Goal: Task Accomplishment & Management: Manage account settings

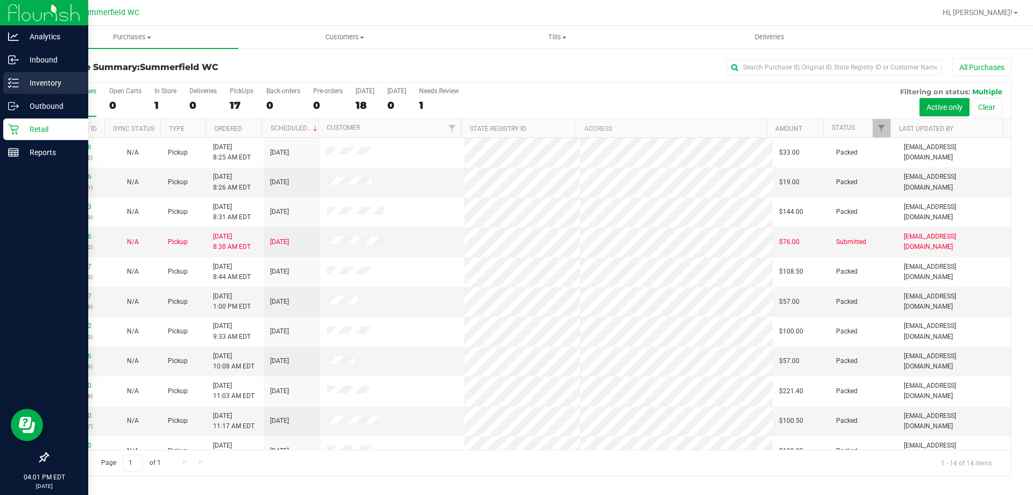
click at [13, 81] on icon at bounding box center [13, 83] width 11 height 11
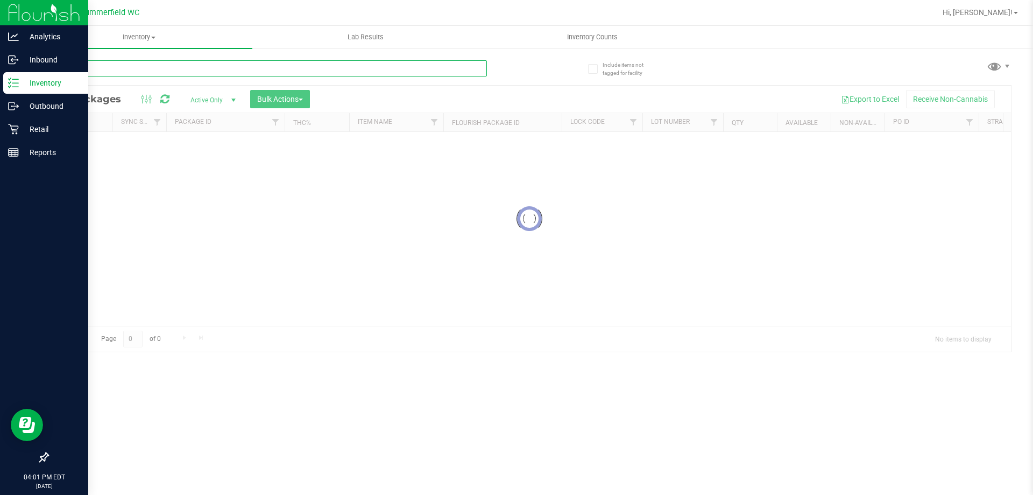
click at [121, 73] on input "text" at bounding box center [267, 68] width 440 height 16
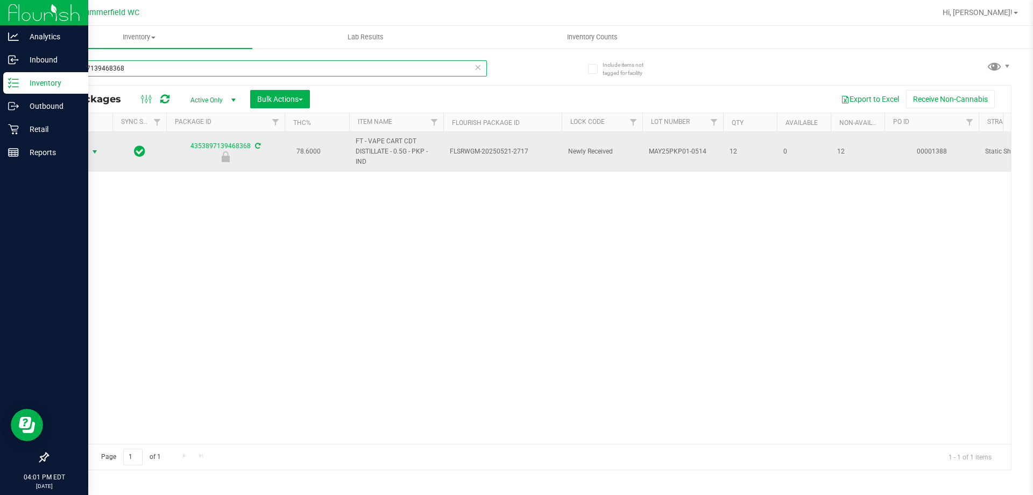
type input "4353897139468368"
click at [98, 149] on span "select" at bounding box center [94, 151] width 9 height 9
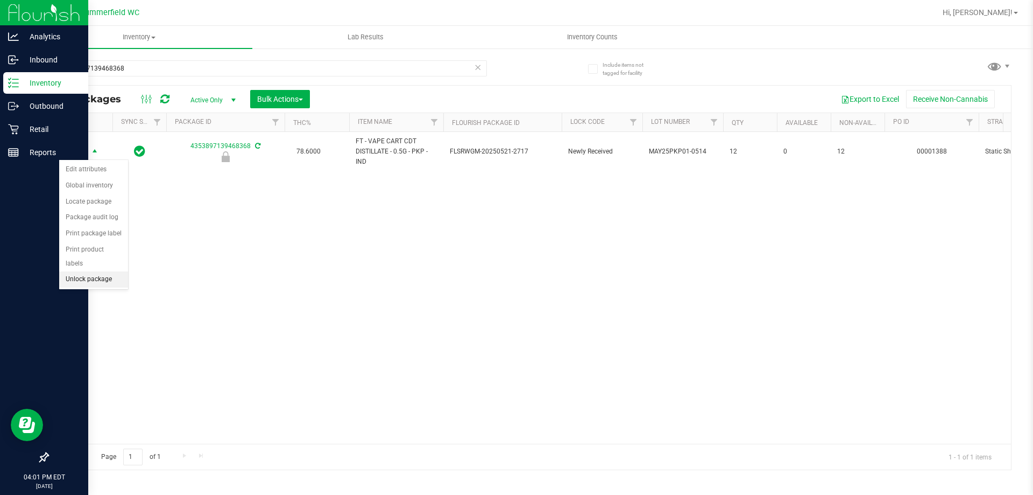
click at [90, 271] on li "Unlock package" at bounding box center [93, 279] width 69 height 16
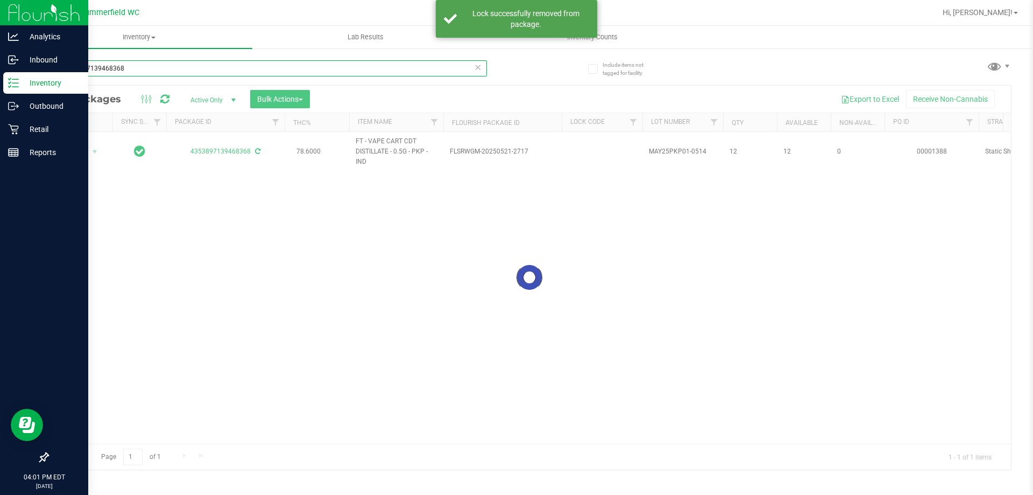
click at [154, 70] on input "4353897139468368" at bounding box center [267, 68] width 440 height 16
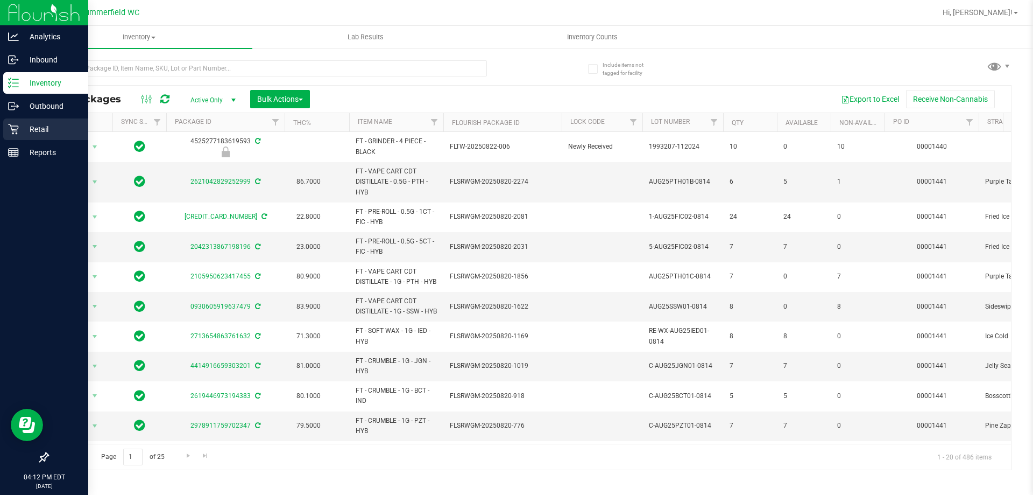
click at [23, 138] on div "Retail" at bounding box center [45, 129] width 85 height 22
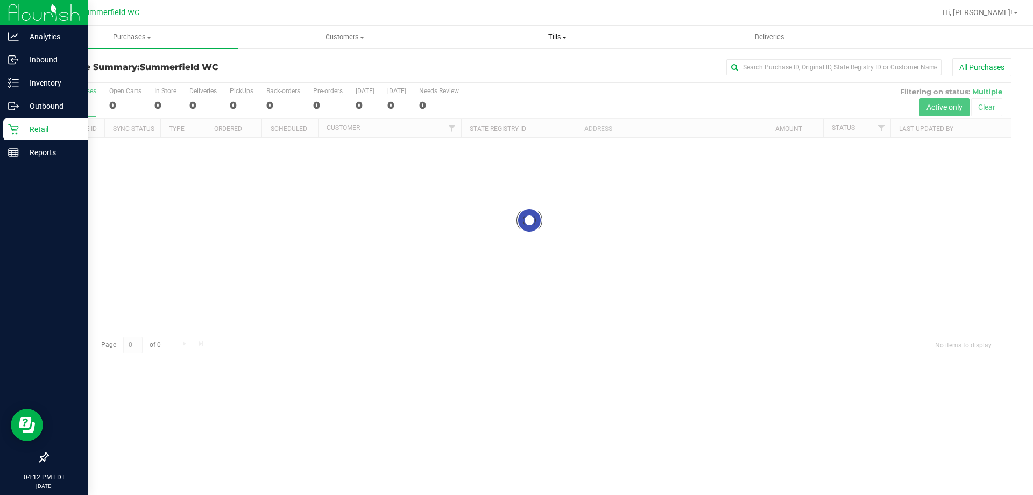
click at [548, 38] on span "Tills" at bounding box center [558, 37] width 212 height 10
click at [490, 60] on span "Manage tills" at bounding box center [487, 64] width 73 height 9
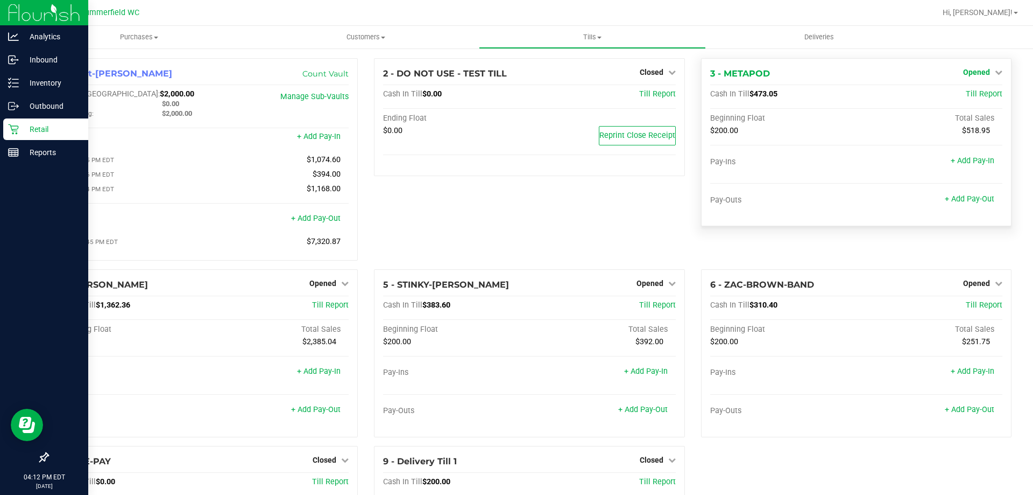
click at [970, 76] on span "Opened" at bounding box center [976, 72] width 27 height 9
click at [980, 95] on link "Close Till" at bounding box center [977, 94] width 29 height 9
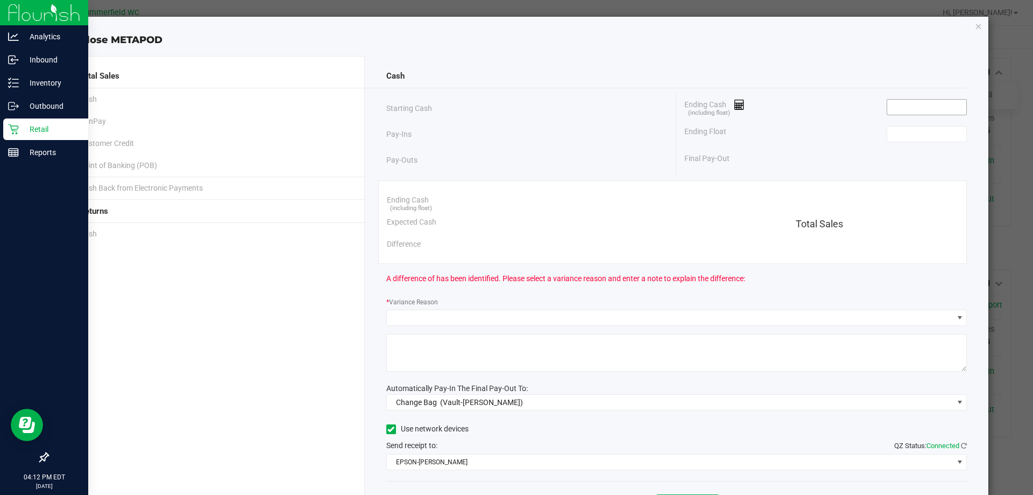
click at [904, 103] on input at bounding box center [927, 107] width 79 height 15
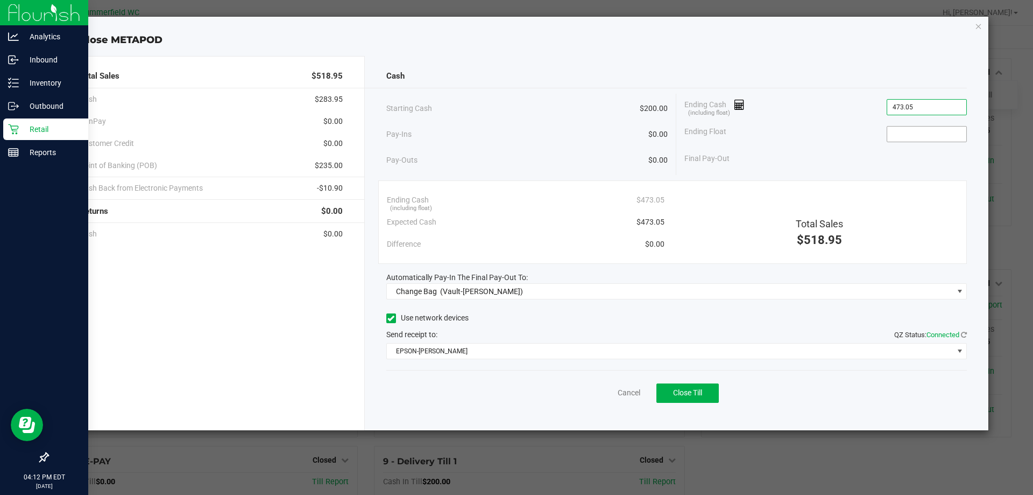
click at [928, 131] on input at bounding box center [927, 133] width 79 height 15
type input "$473.05"
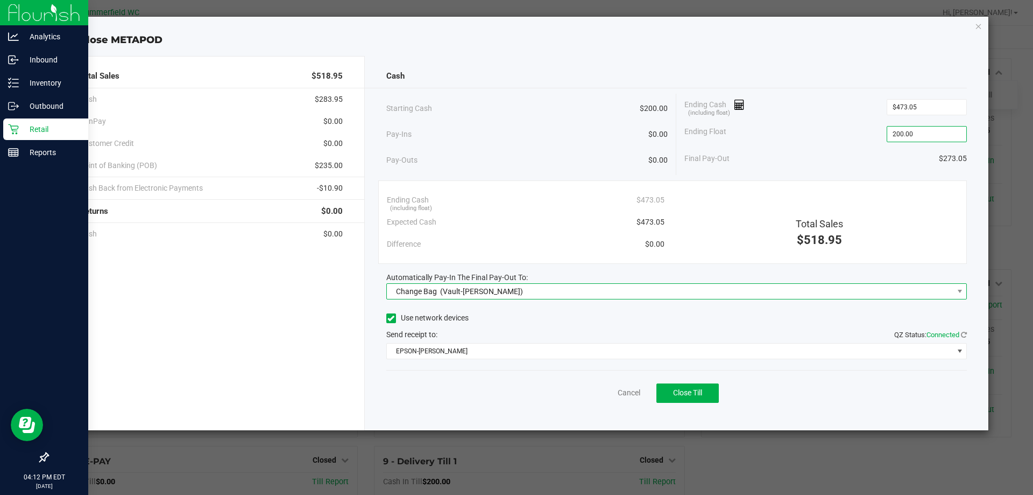
click at [691, 294] on span "Change Bag (Vault-[PERSON_NAME])" at bounding box center [670, 291] width 567 height 15
type input "$200.00"
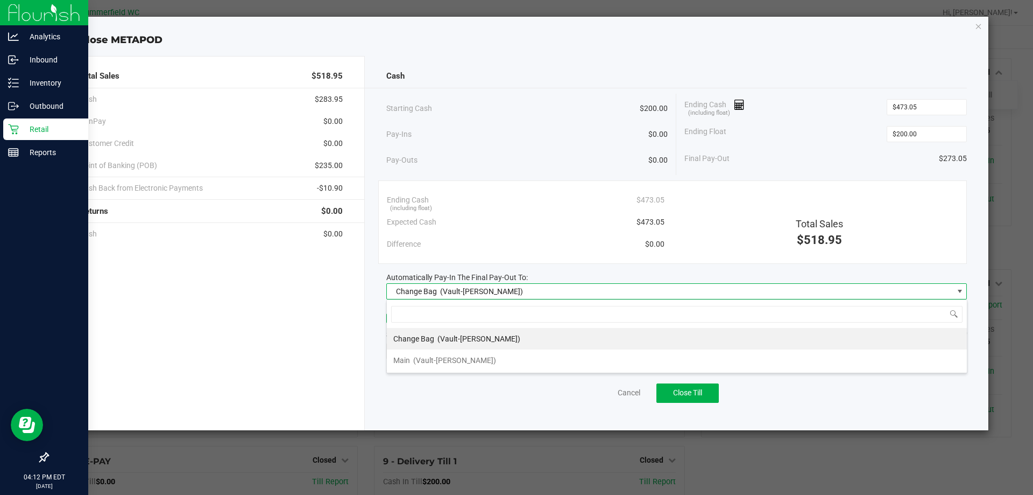
scroll to position [16, 581]
click at [560, 366] on li "Main (Vault-[PERSON_NAME])" at bounding box center [677, 360] width 580 height 22
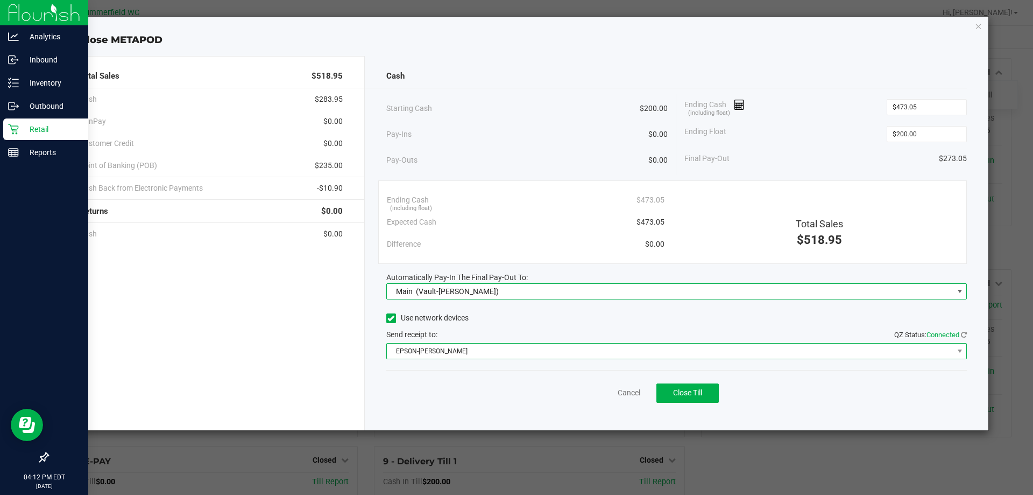
click at [562, 351] on span "EPSON-[PERSON_NAME]" at bounding box center [670, 350] width 567 height 15
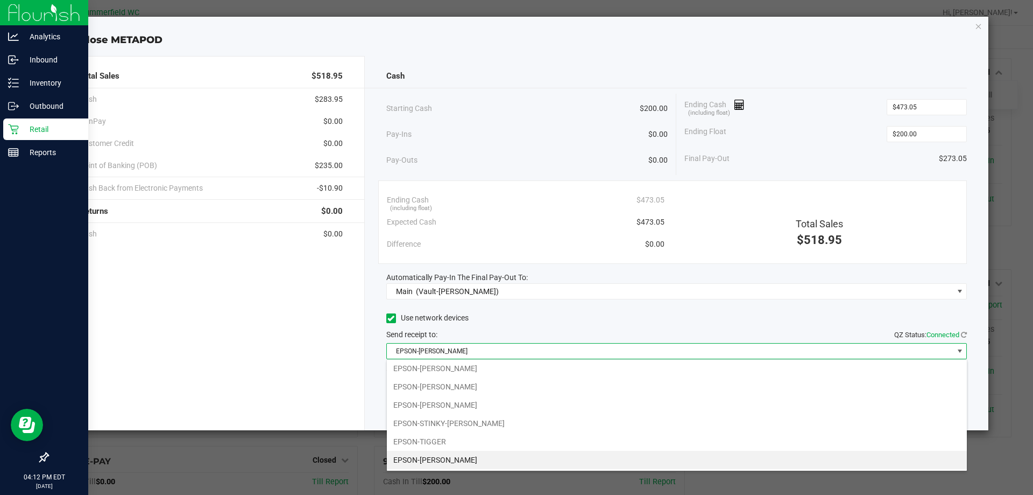
click at [564, 355] on span "EPSON-[PERSON_NAME]" at bounding box center [670, 350] width 567 height 15
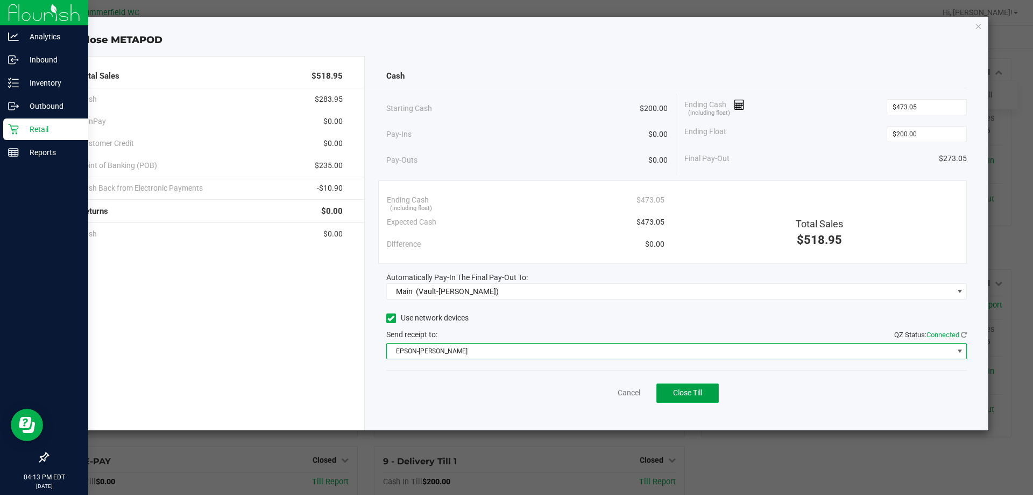
click at [695, 402] on button "Close Till" at bounding box center [688, 392] width 62 height 19
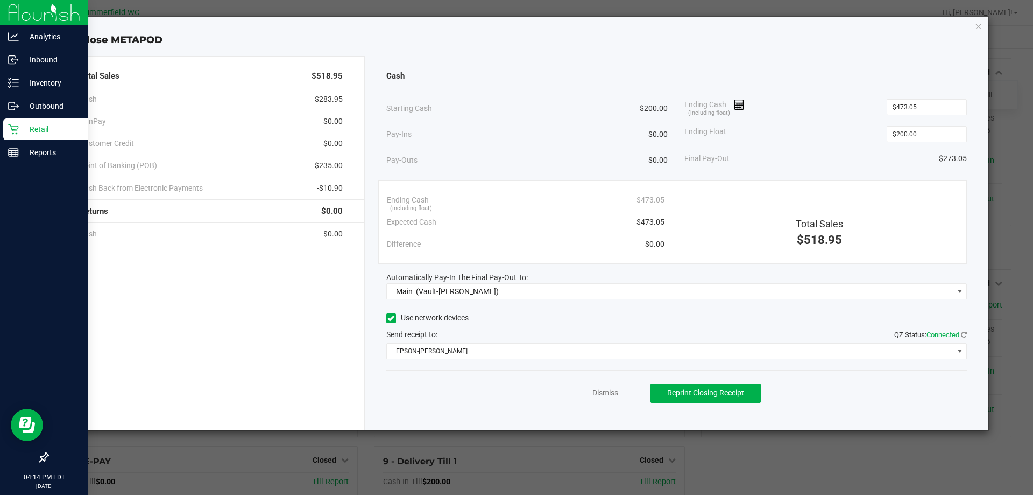
click at [602, 389] on link "Dismiss" at bounding box center [606, 392] width 26 height 11
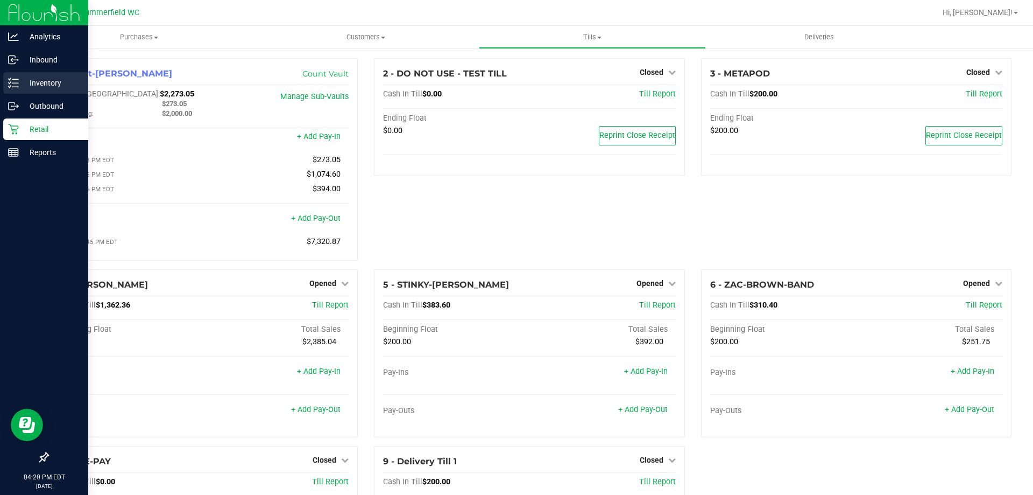
click at [48, 82] on p "Inventory" at bounding box center [51, 82] width 65 height 13
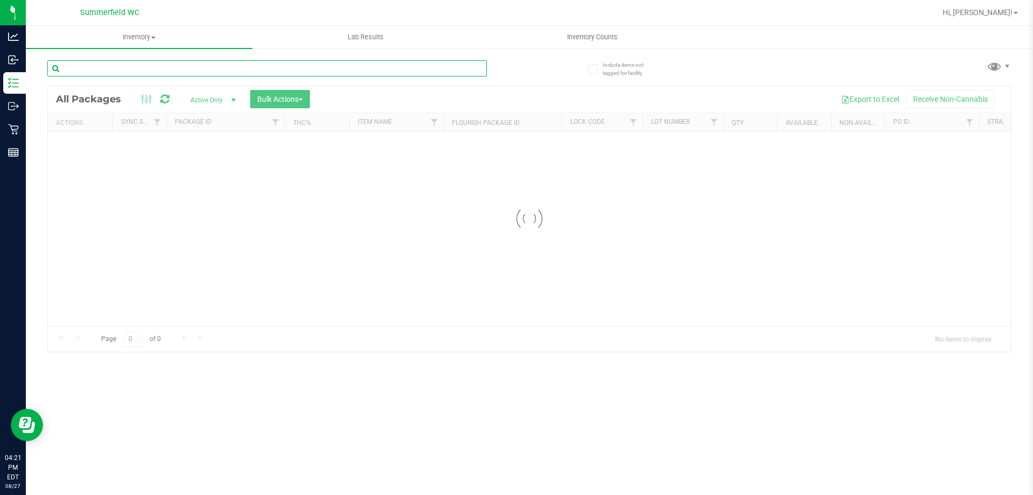
click at [119, 64] on input "text" at bounding box center [267, 68] width 440 height 16
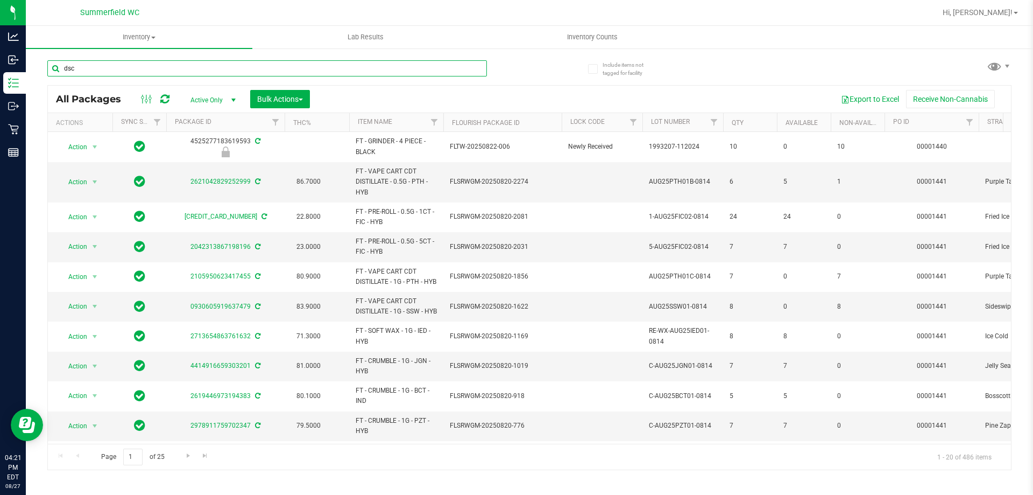
type input "dsc"
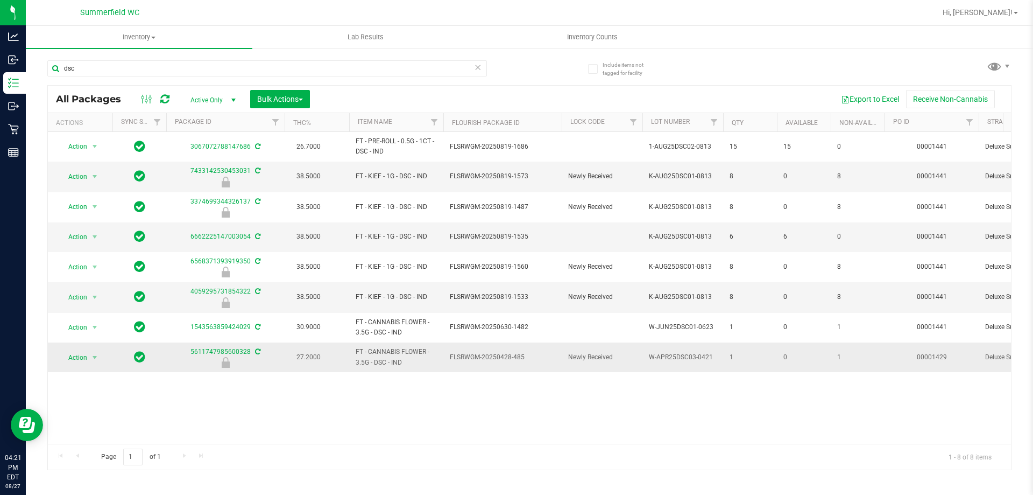
click at [80, 360] on span "Action" at bounding box center [73, 357] width 29 height 15
click at [93, 477] on li "Unlock package" at bounding box center [93, 485] width 69 height 16
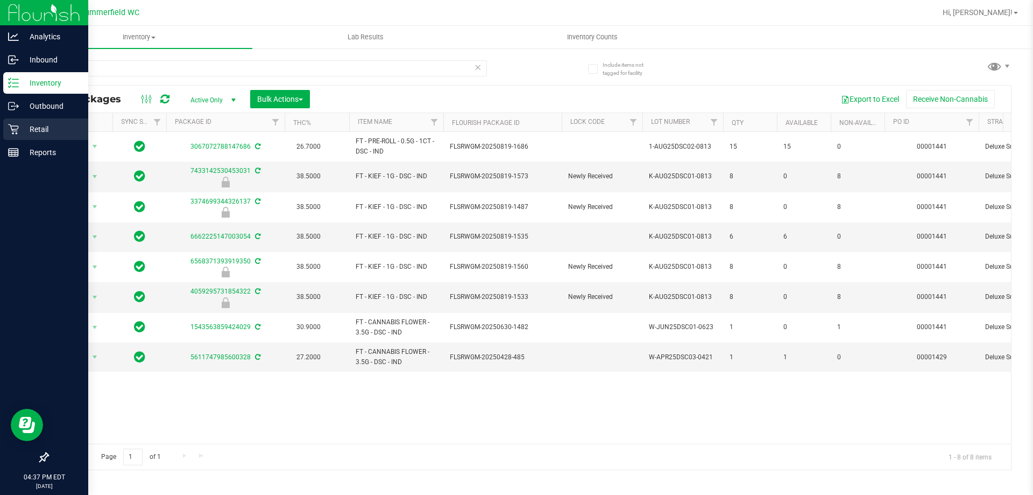
click at [51, 119] on div "Retail" at bounding box center [45, 129] width 85 height 22
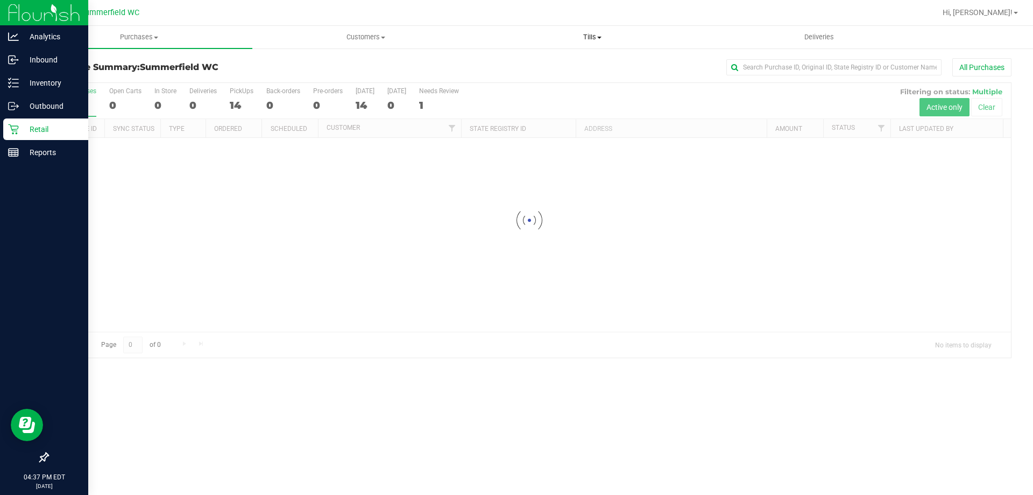
click at [592, 37] on span "Tills" at bounding box center [593, 37] width 226 height 10
click at [576, 63] on li "Manage tills" at bounding box center [592, 65] width 227 height 13
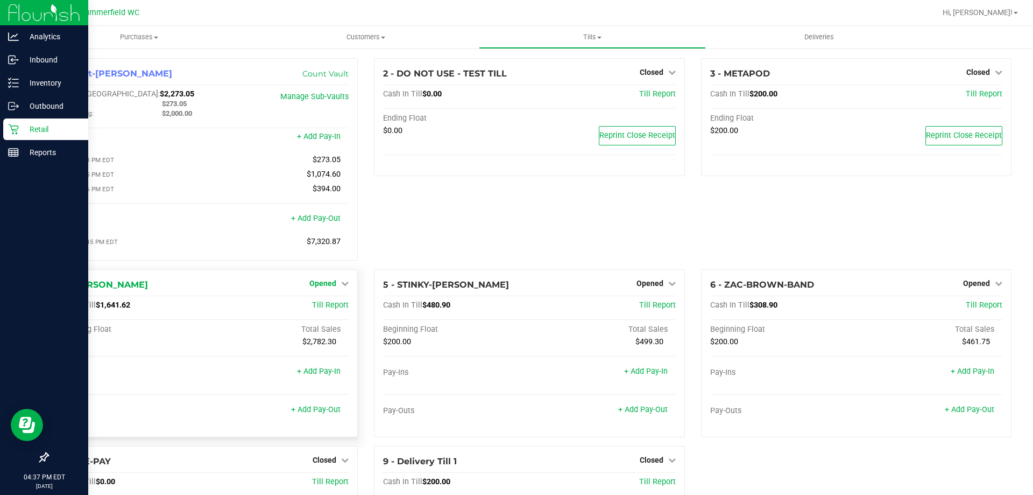
click at [318, 283] on span "Opened" at bounding box center [322, 283] width 27 height 9
click at [318, 312] on div "Close Till" at bounding box center [325, 305] width 80 height 13
click at [318, 309] on link "Close Till" at bounding box center [324, 305] width 29 height 9
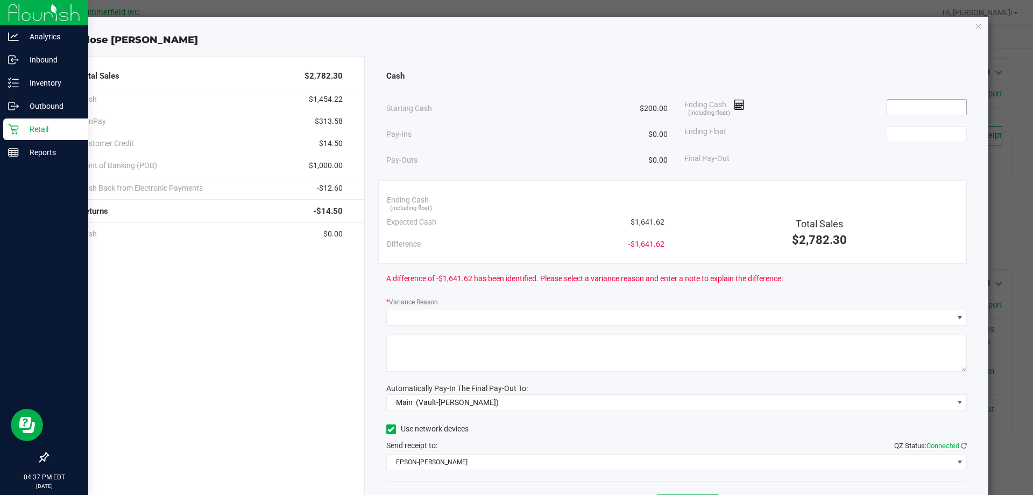
click at [925, 107] on input at bounding box center [927, 107] width 79 height 15
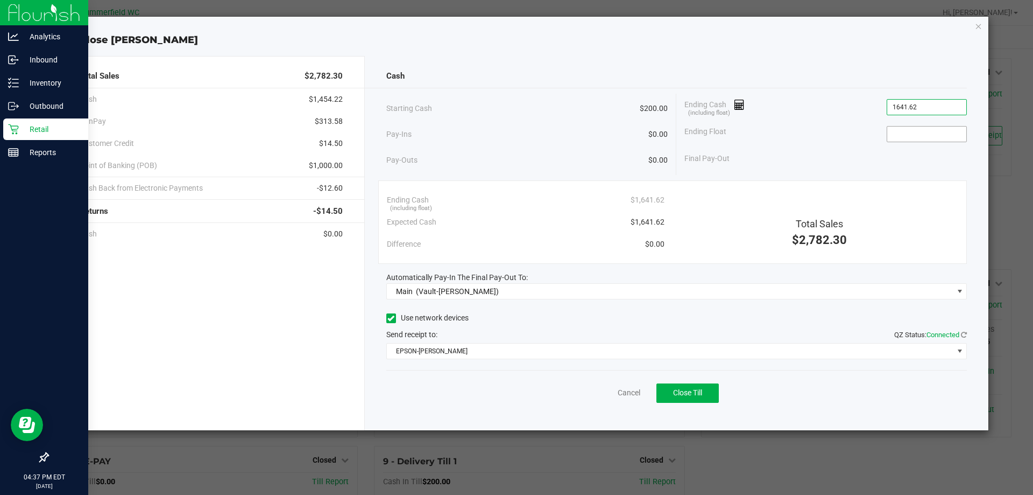
type input "$1,641.62"
click at [914, 132] on input at bounding box center [927, 133] width 79 height 15
type input "$200.00"
click at [791, 163] on div "Final Pay-Out $1,441.62" at bounding box center [826, 158] width 283 height 22
click at [695, 400] on button "Close Till" at bounding box center [688, 392] width 62 height 19
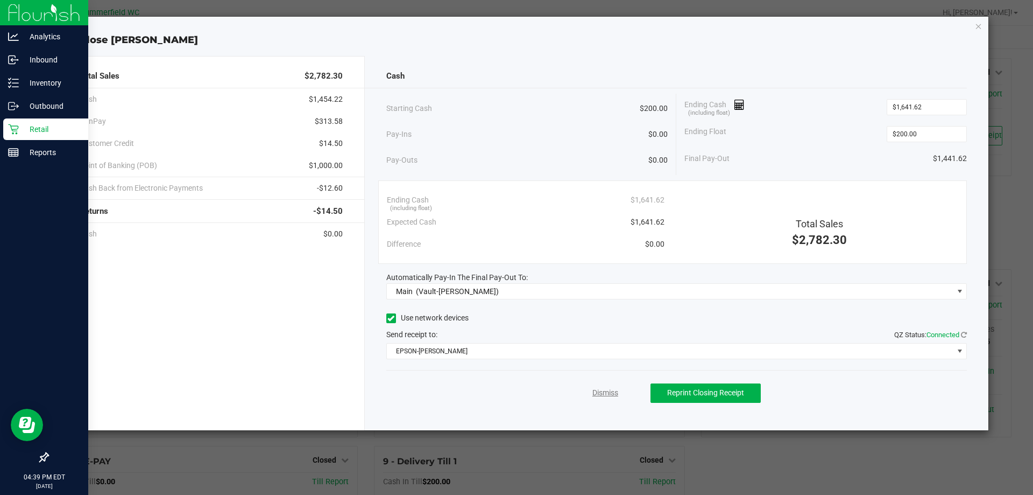
click at [608, 393] on link "Dismiss" at bounding box center [606, 392] width 26 height 11
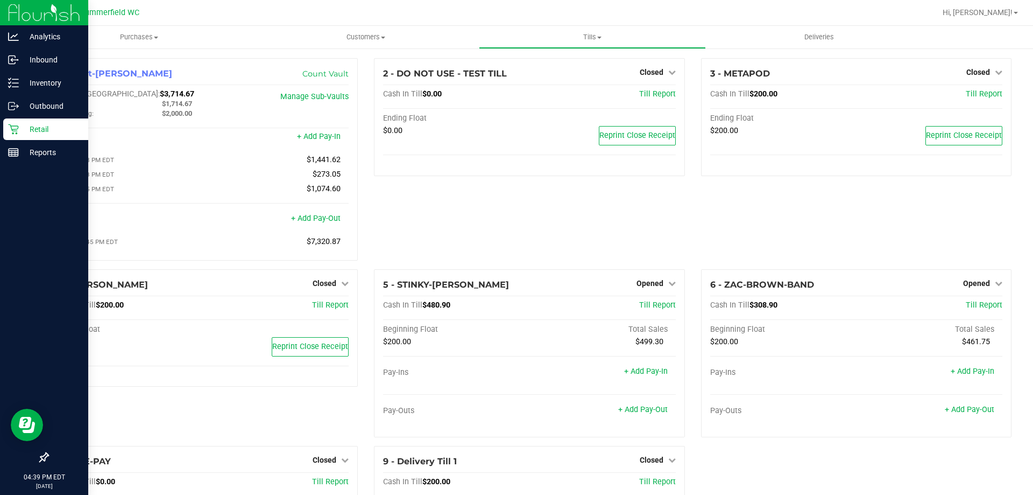
click at [9, 130] on icon at bounding box center [13, 129] width 11 height 11
